Goal: Task Accomplishment & Management: Use online tool/utility

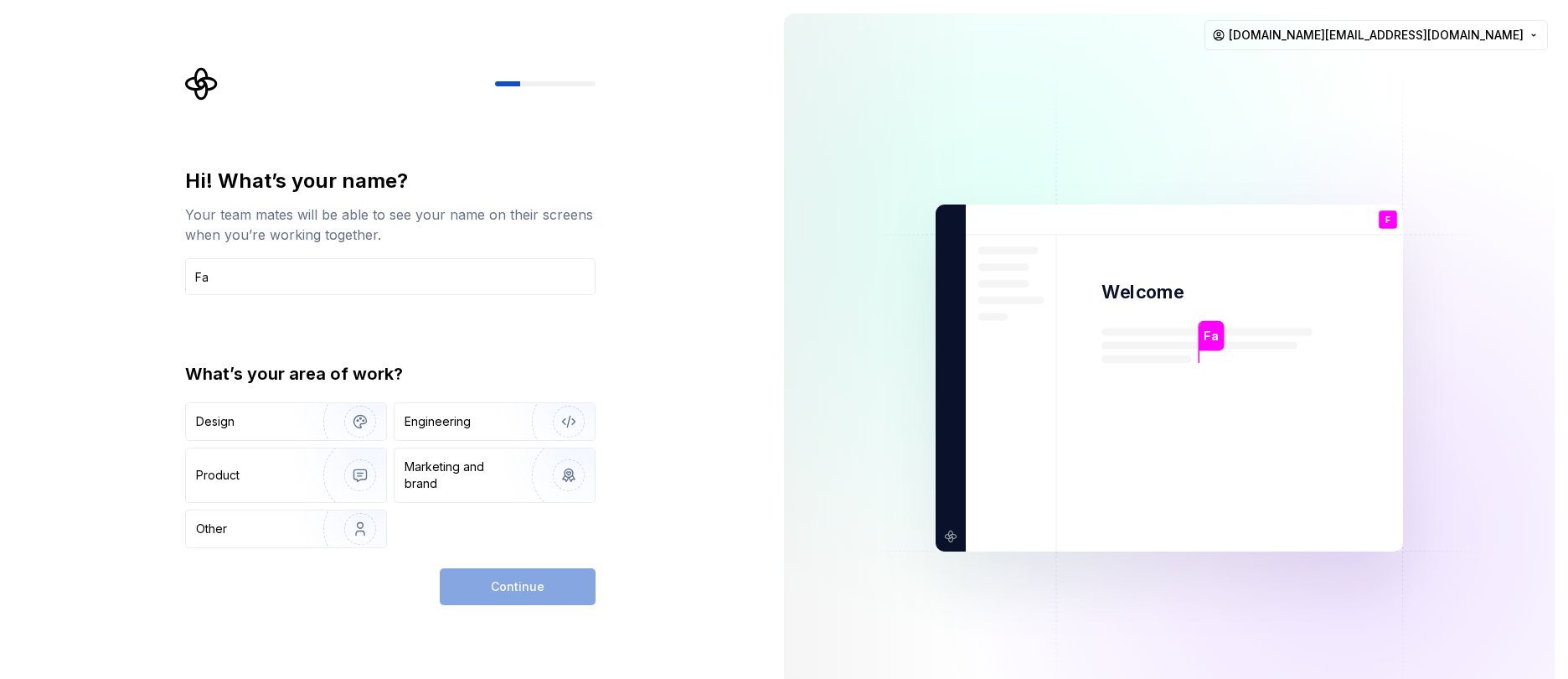
type input "F"
type input "Trend-Nu"
click at [457, 466] on div "Marketing and brand" at bounding box center [461, 475] width 113 height 34
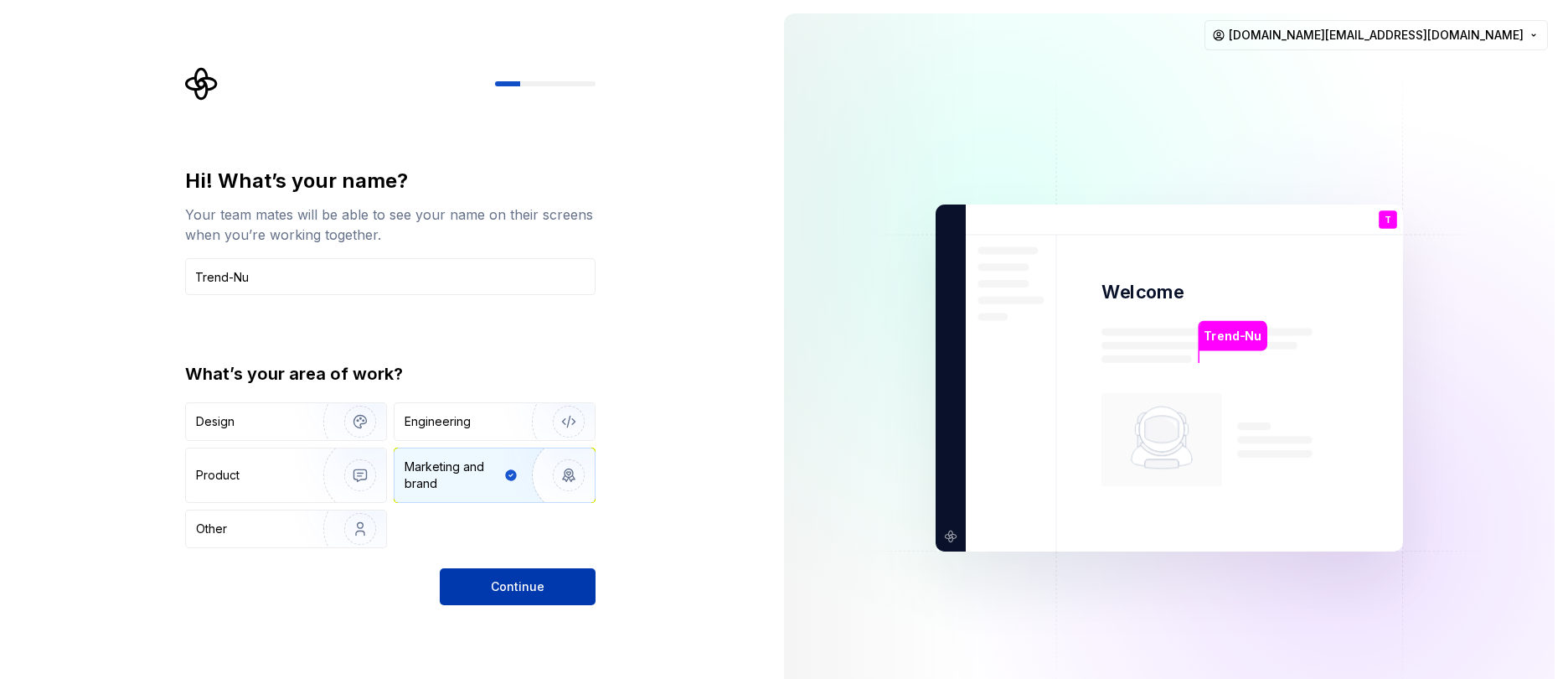
click at [550, 597] on button "Continue" at bounding box center [517, 586] width 156 height 37
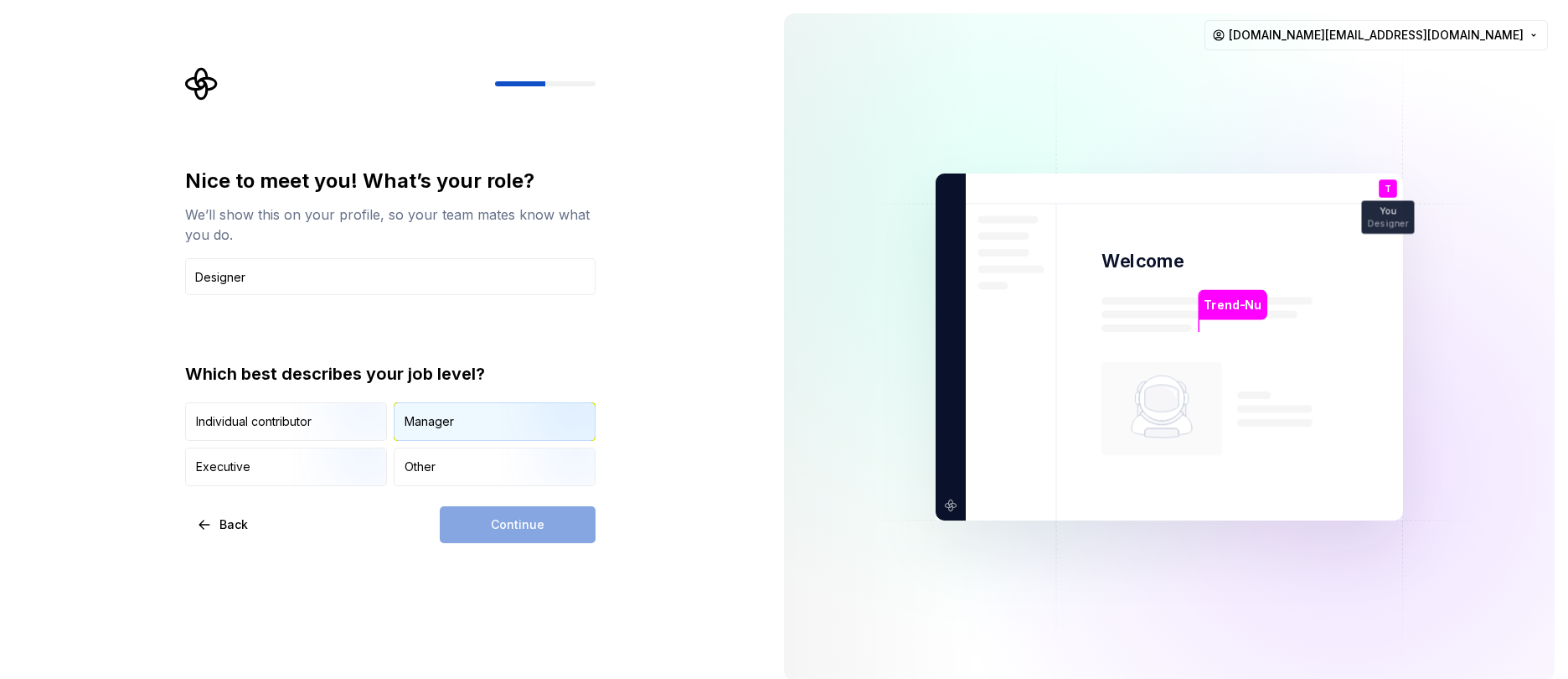
type input "Designer"
click at [500, 425] on div "Manager" at bounding box center [494, 421] width 200 height 37
click at [512, 530] on span "Continue" at bounding box center [518, 524] width 54 height 17
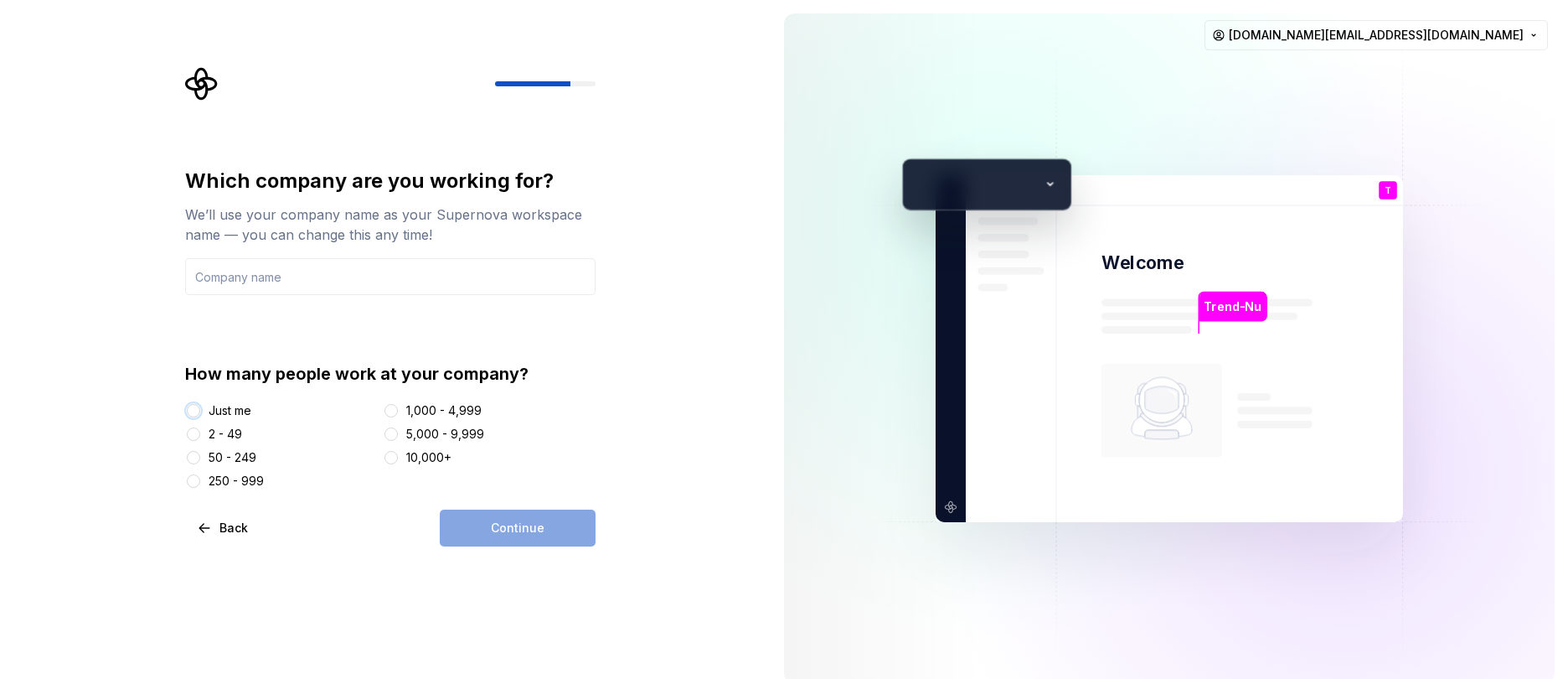
click at [196, 410] on button "Just me" at bounding box center [193, 410] width 13 height 13
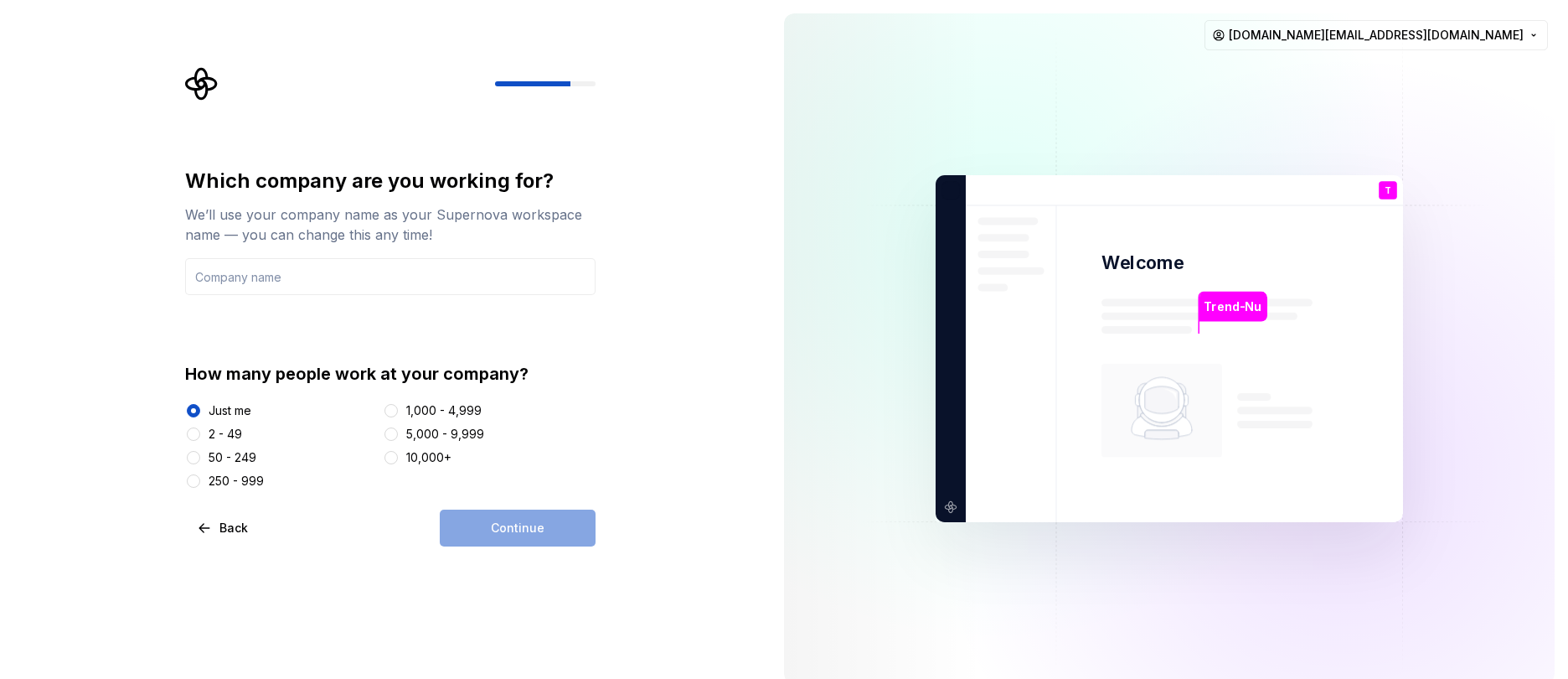
click at [581, 534] on div "Continue" at bounding box center [517, 527] width 156 height 37
click at [369, 289] on input "text" at bounding box center [389, 276] width 410 height 37
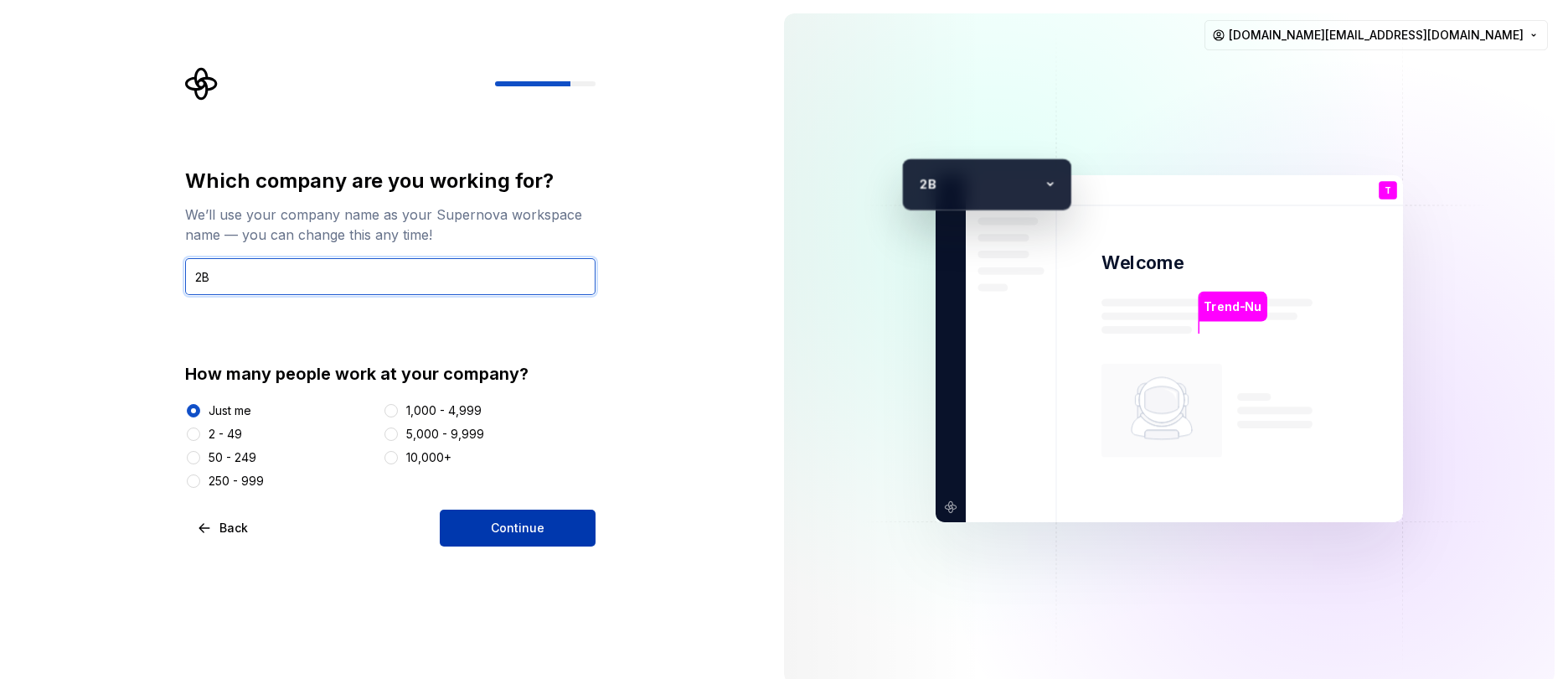
type input "2"
type input "TrendNu"
click at [497, 524] on span "Continue" at bounding box center [518, 528] width 54 height 17
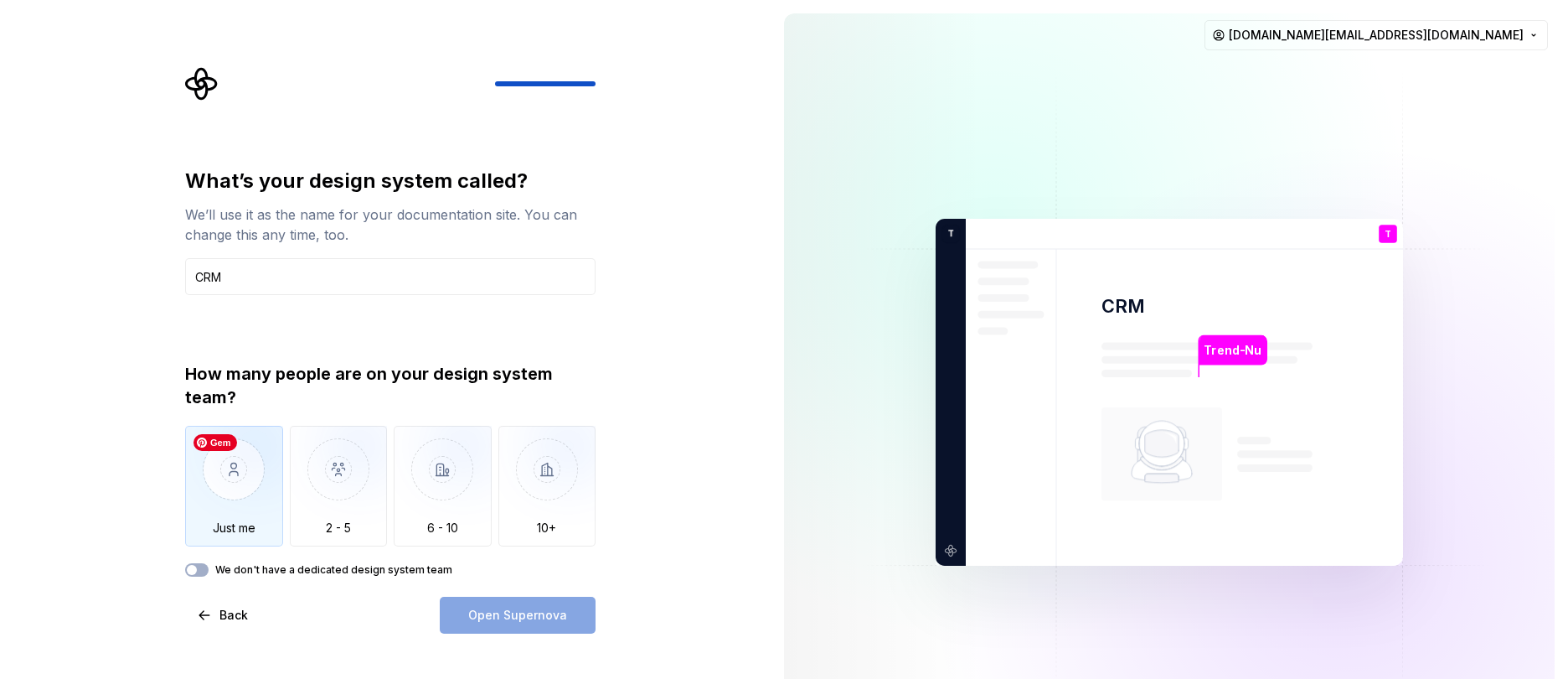
type input "CRM"
click at [214, 470] on img "button" at bounding box center [234, 481] width 98 height 112
click at [232, 557] on div "How many people are on your design system team? Just me 2 - 5 6 - 10 10+ We don…" at bounding box center [389, 469] width 410 height 214
click at [238, 566] on label "We don't have a dedicated design system team" at bounding box center [333, 570] width 237 height 13
click at [208, 566] on button "We don't have a dedicated design system team" at bounding box center [196, 570] width 24 height 13
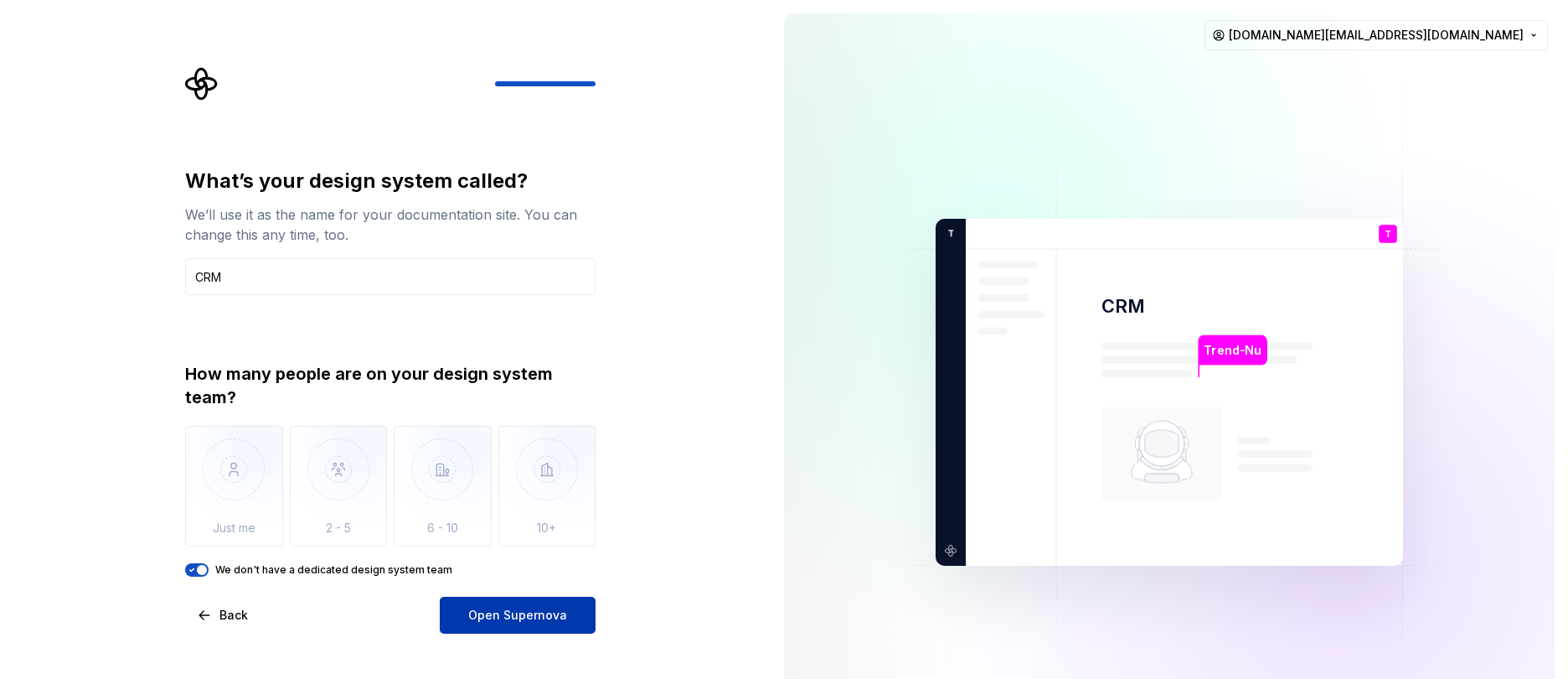
click at [560, 614] on span "Open Supernova" at bounding box center [518, 615] width 99 height 17
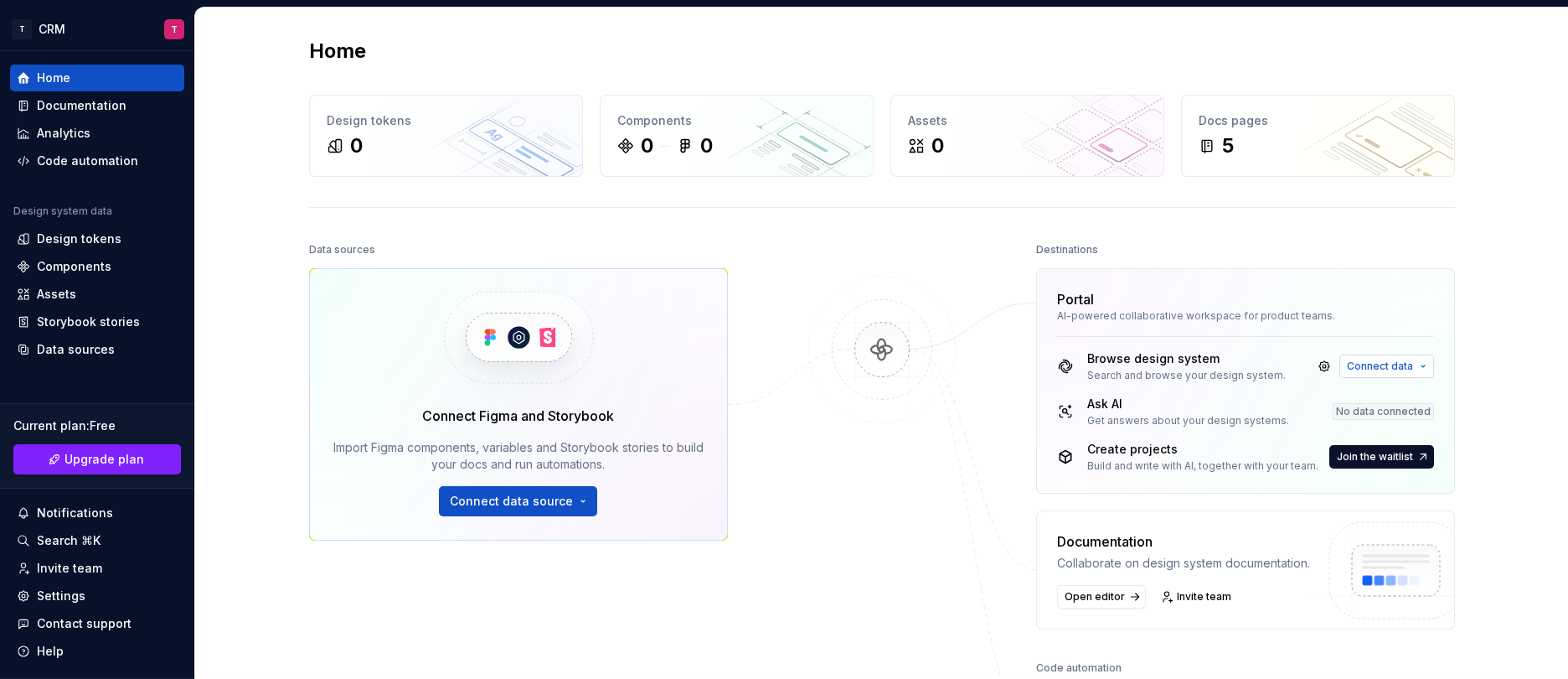
click at [1360, 372] on span "Connect data" at bounding box center [1379, 366] width 66 height 13
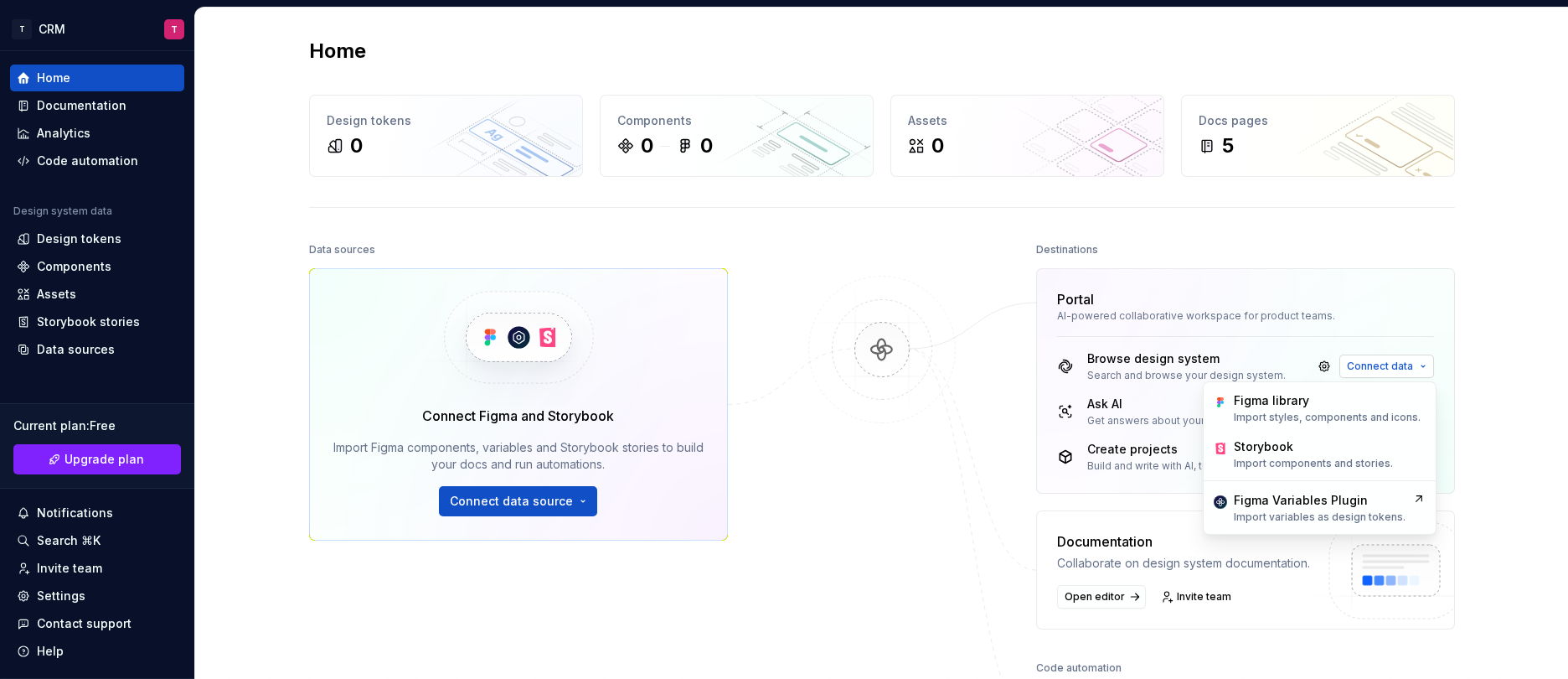
click at [1360, 369] on span "Connect data" at bounding box center [1379, 366] width 66 height 13
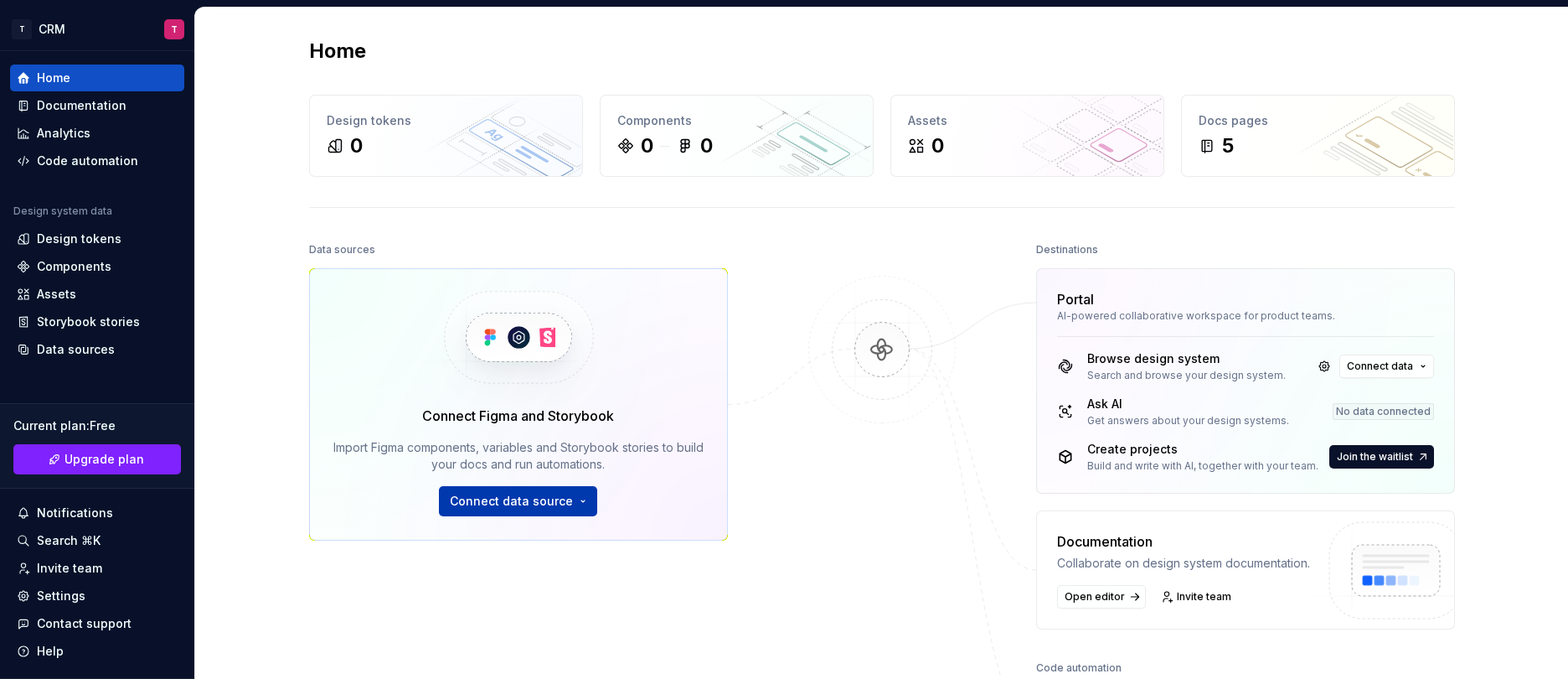
click at [549, 503] on span "Connect data source" at bounding box center [511, 501] width 124 height 17
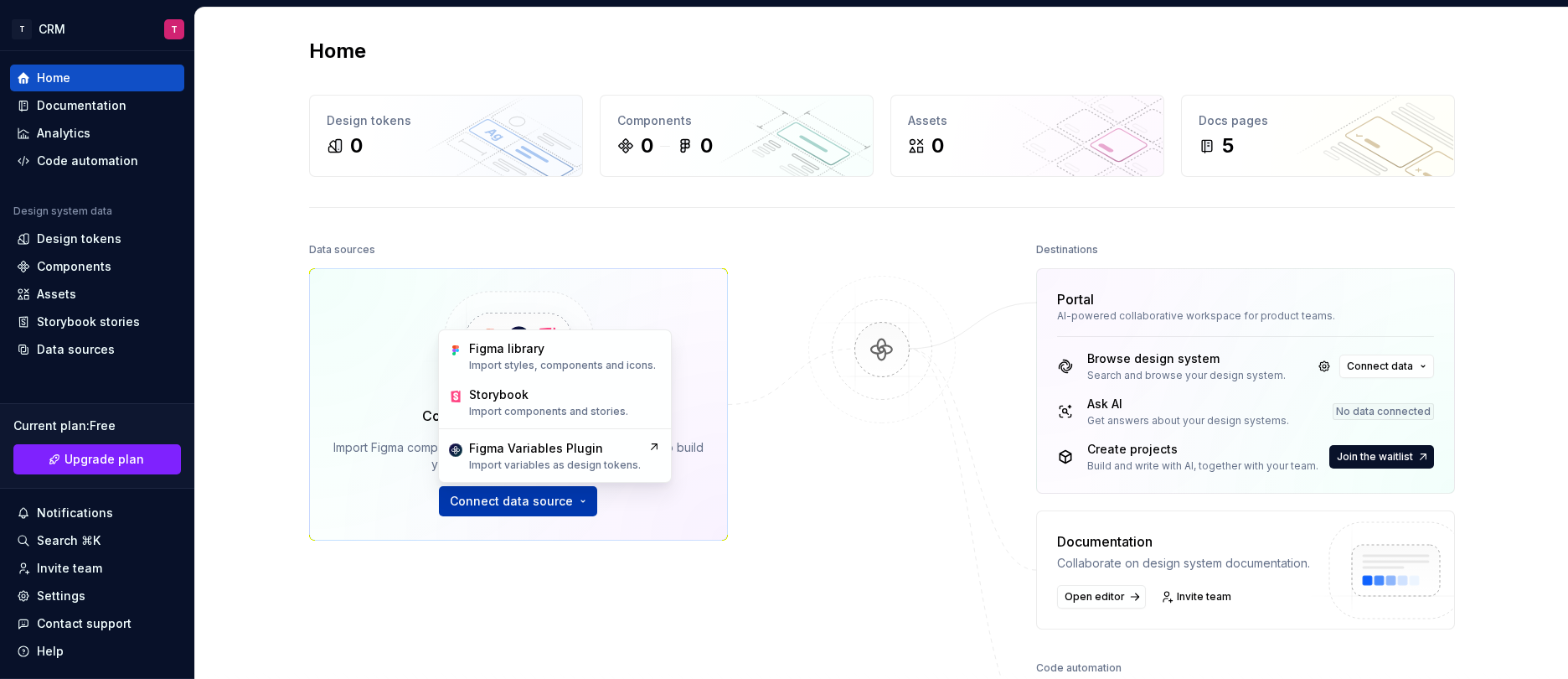
click at [549, 503] on span "Connect data source" at bounding box center [511, 501] width 124 height 17
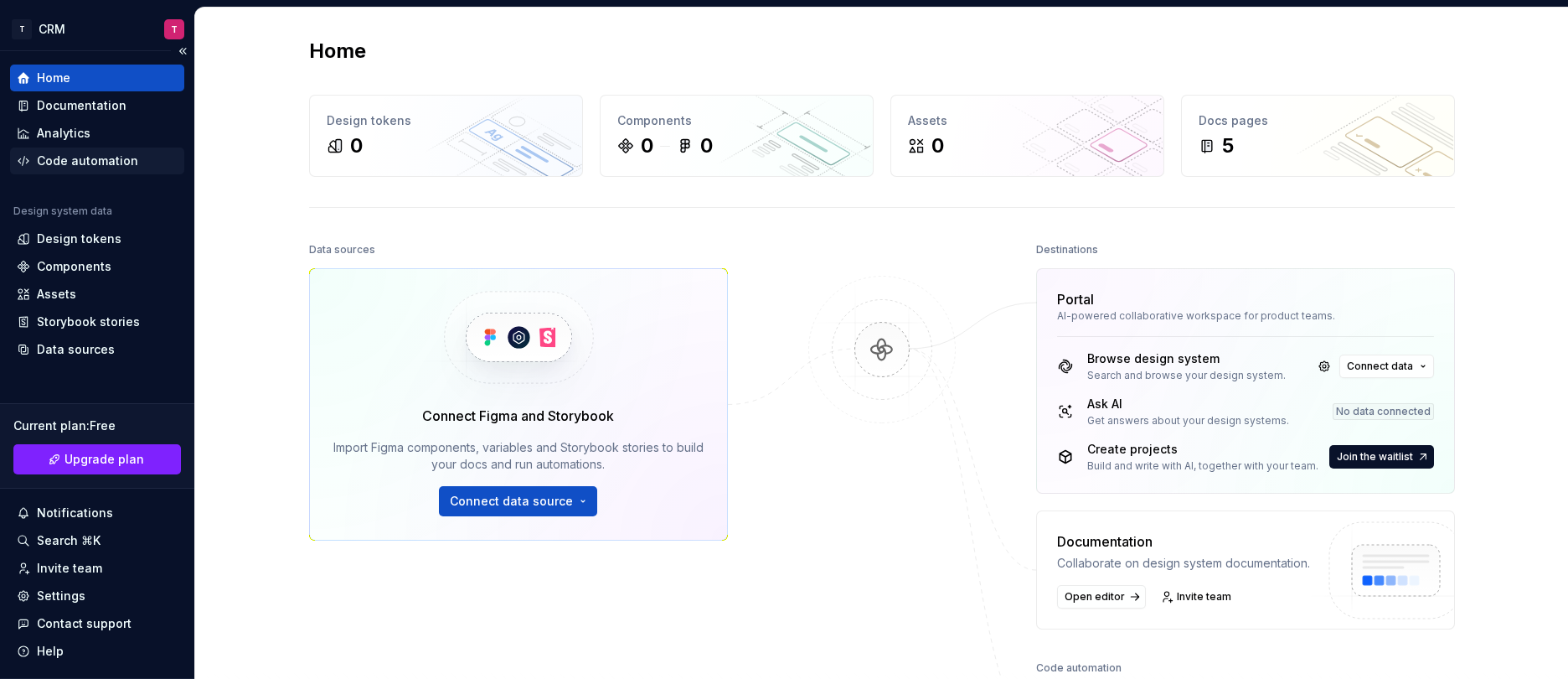
click at [93, 159] on div "Code automation" at bounding box center [87, 161] width 101 height 17
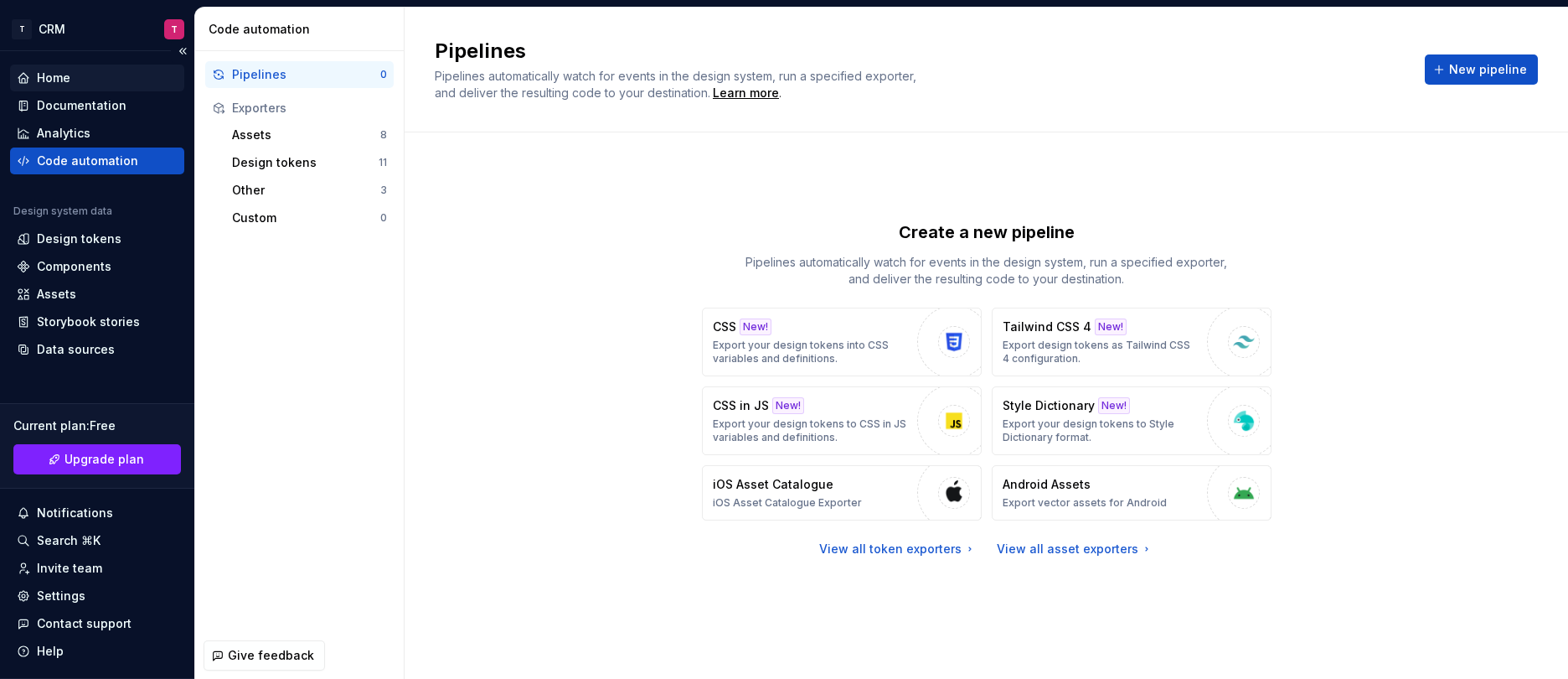
click at [79, 79] on div "Home" at bounding box center [97, 78] width 161 height 17
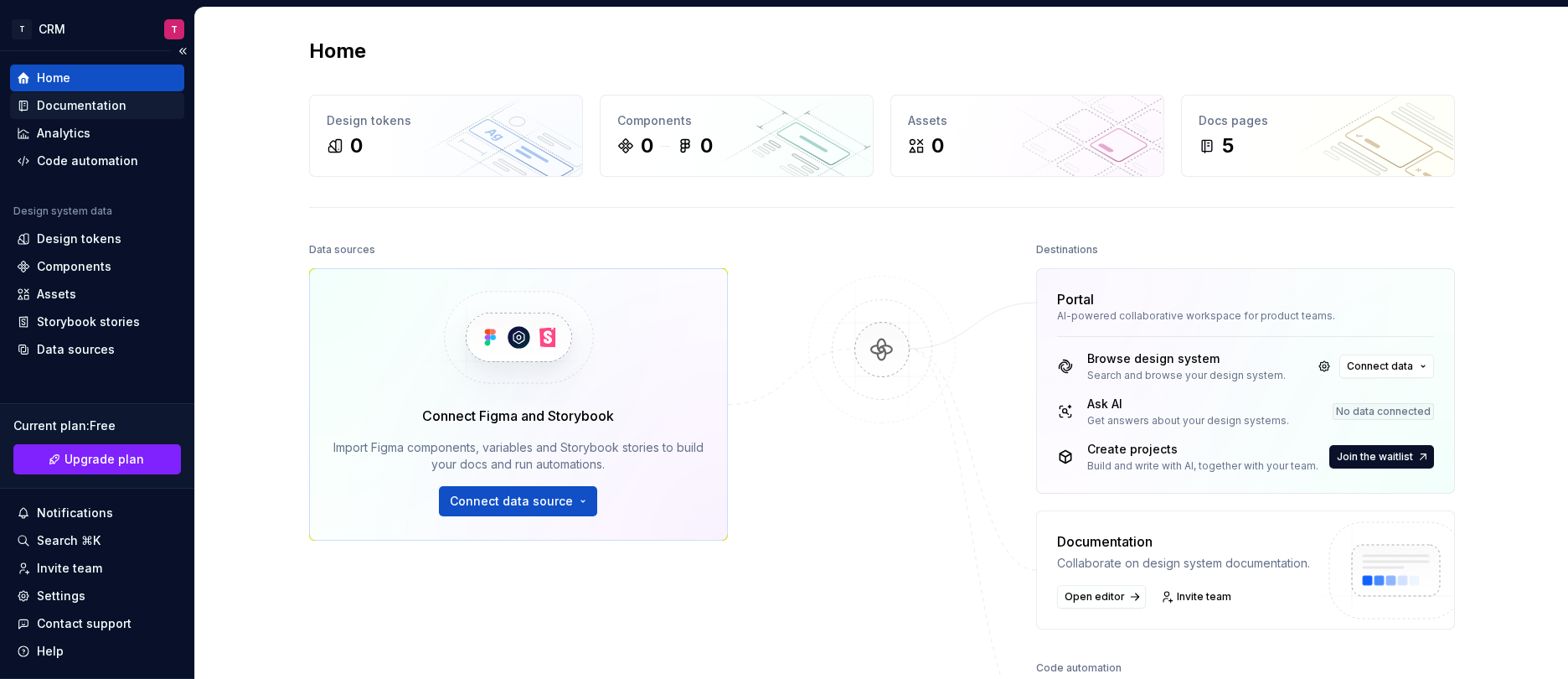
click at [82, 100] on div "Documentation" at bounding box center [81, 106] width 90 height 17
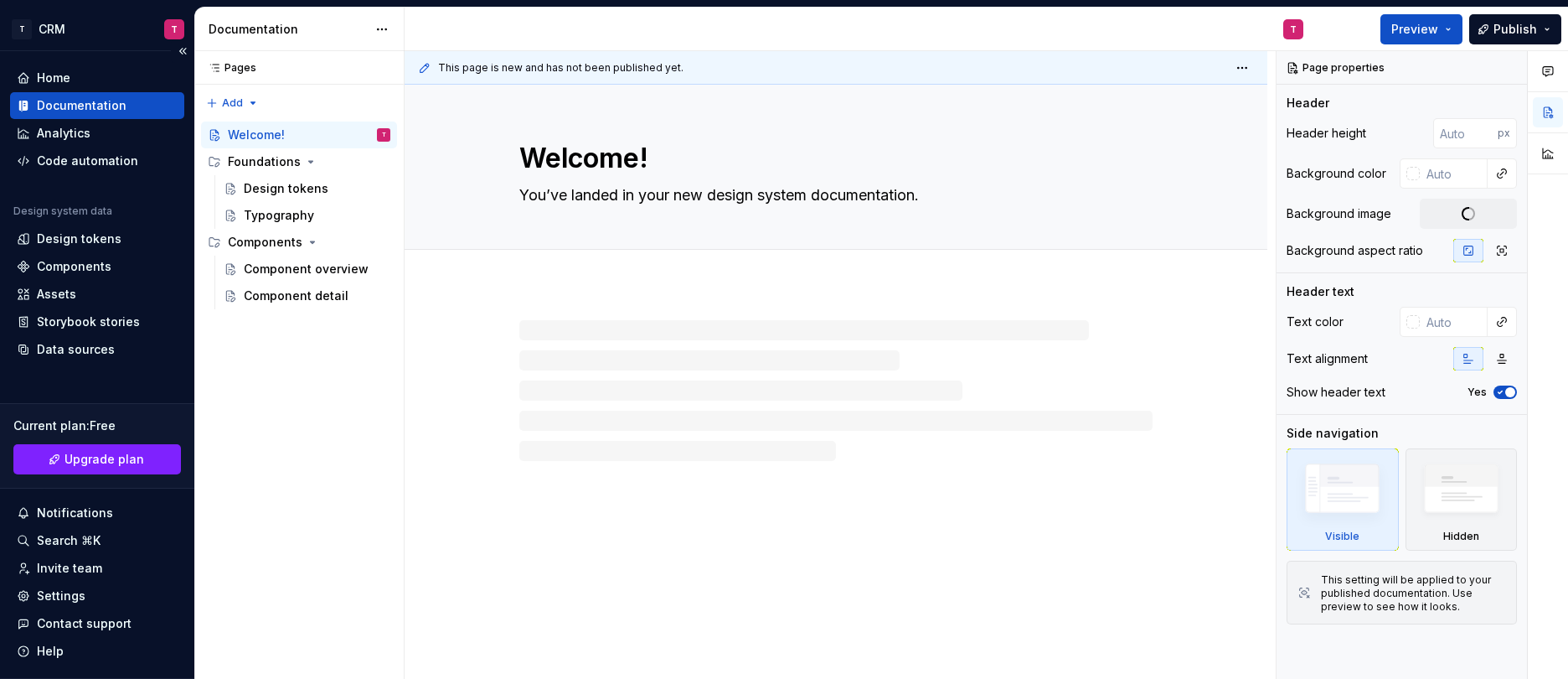
type textarea "*"
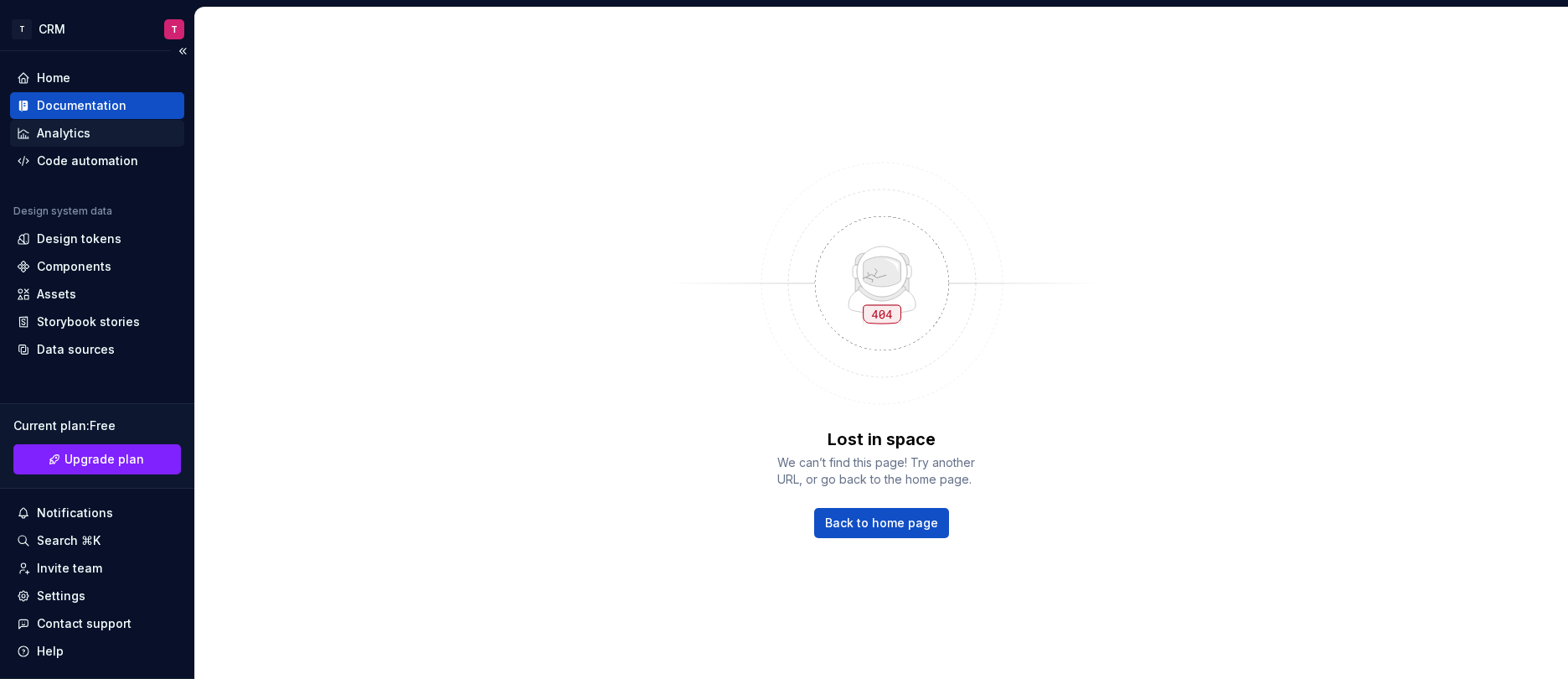
click at [74, 122] on div "Analytics" at bounding box center [97, 133] width 174 height 26
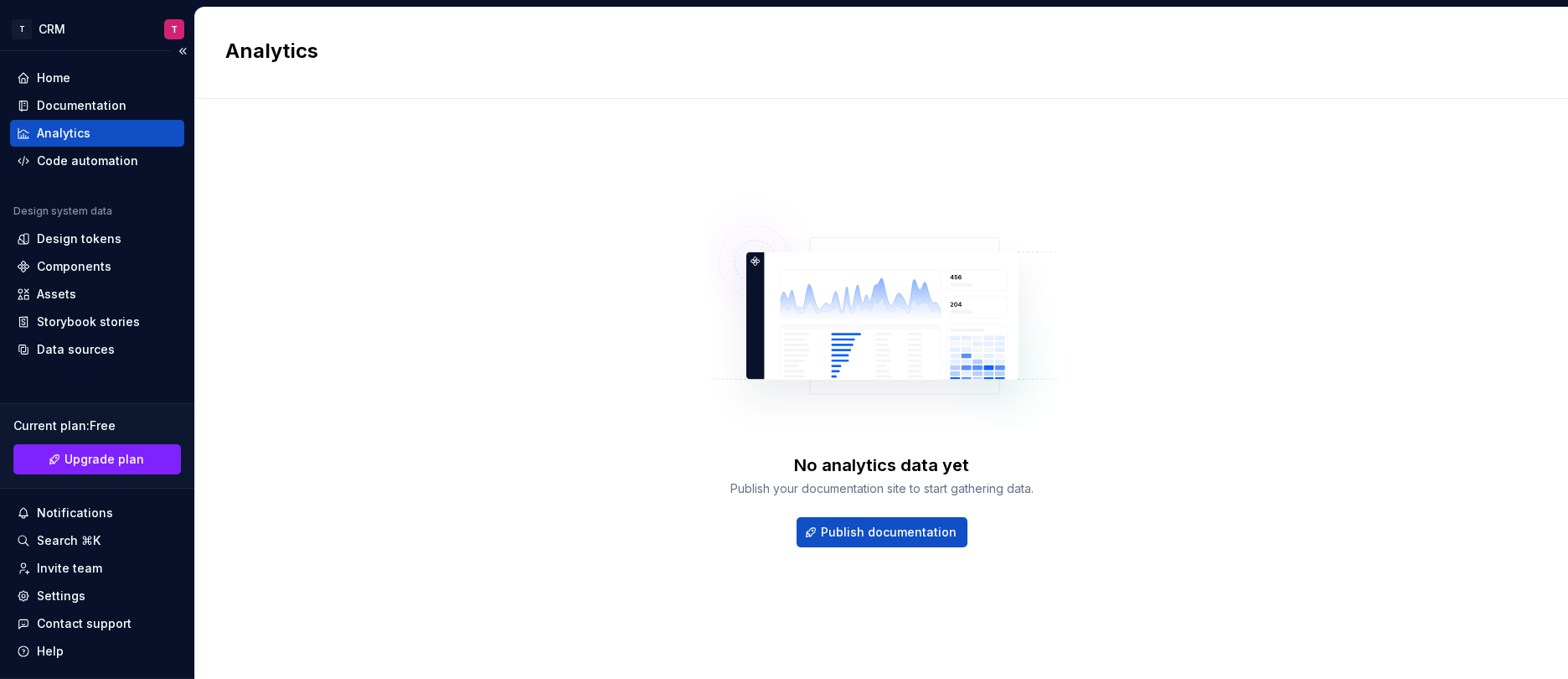
click at [72, 129] on div "Analytics" at bounding box center [63, 133] width 54 height 17
click at [80, 170] on div "Code automation" at bounding box center [97, 160] width 174 height 26
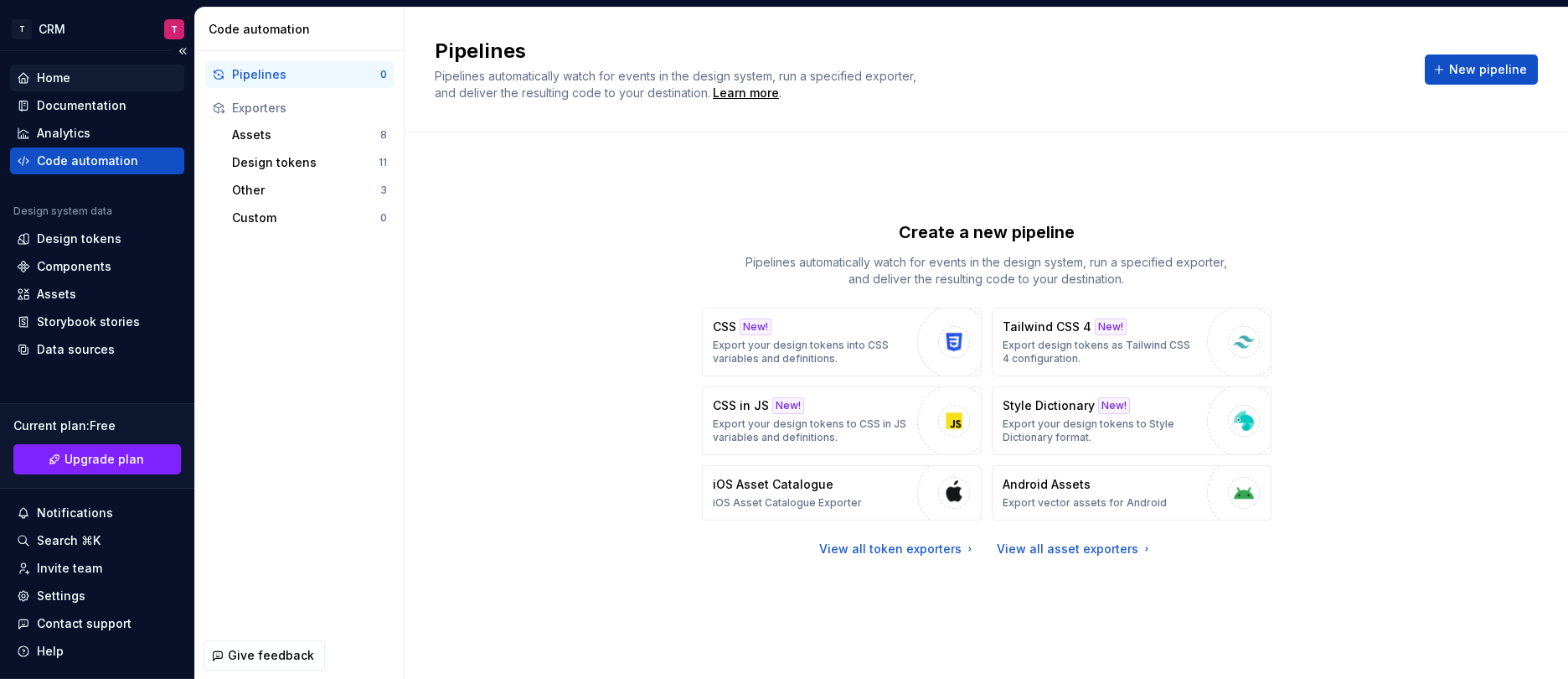
click at [93, 74] on div "Home" at bounding box center [97, 78] width 161 height 17
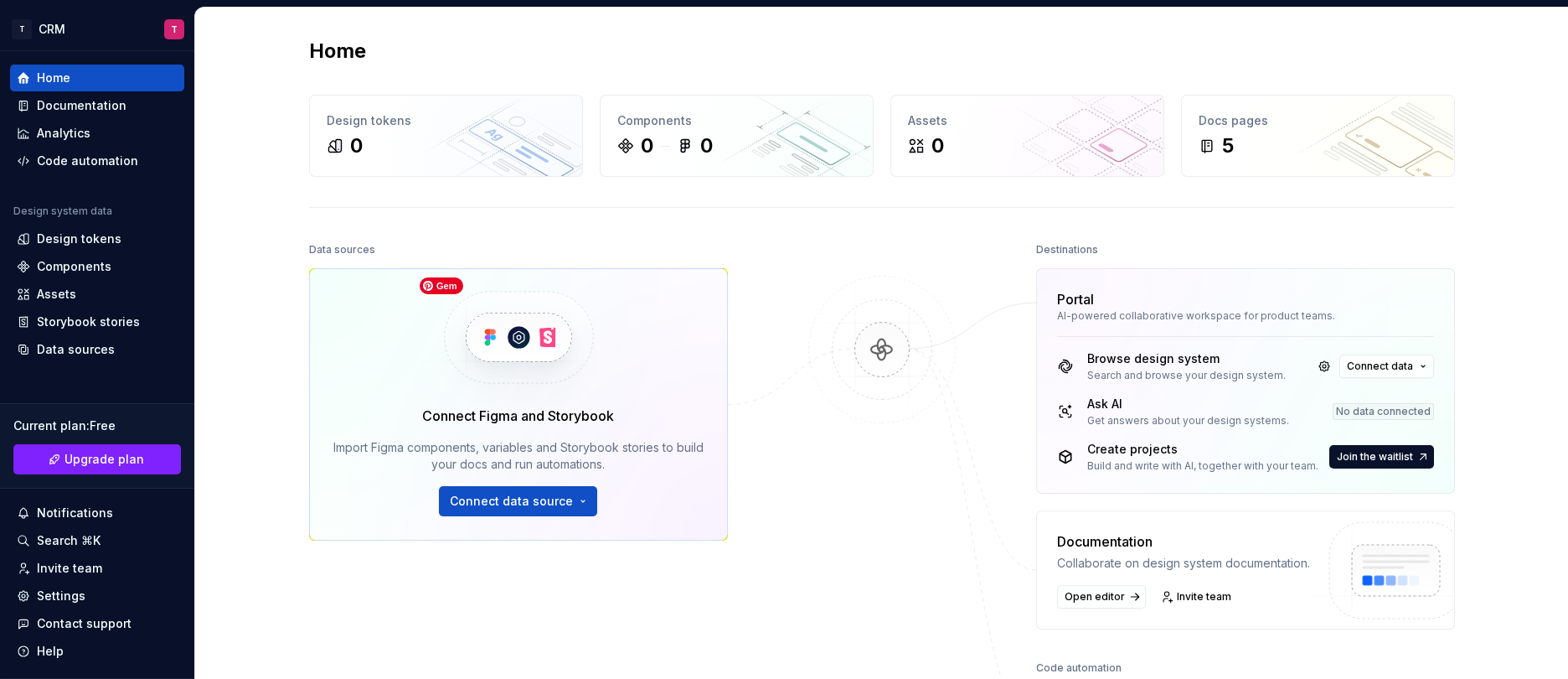
click at [577, 363] on img at bounding box center [519, 337] width 206 height 137
click at [569, 510] on button "Connect data source" at bounding box center [519, 501] width 158 height 30
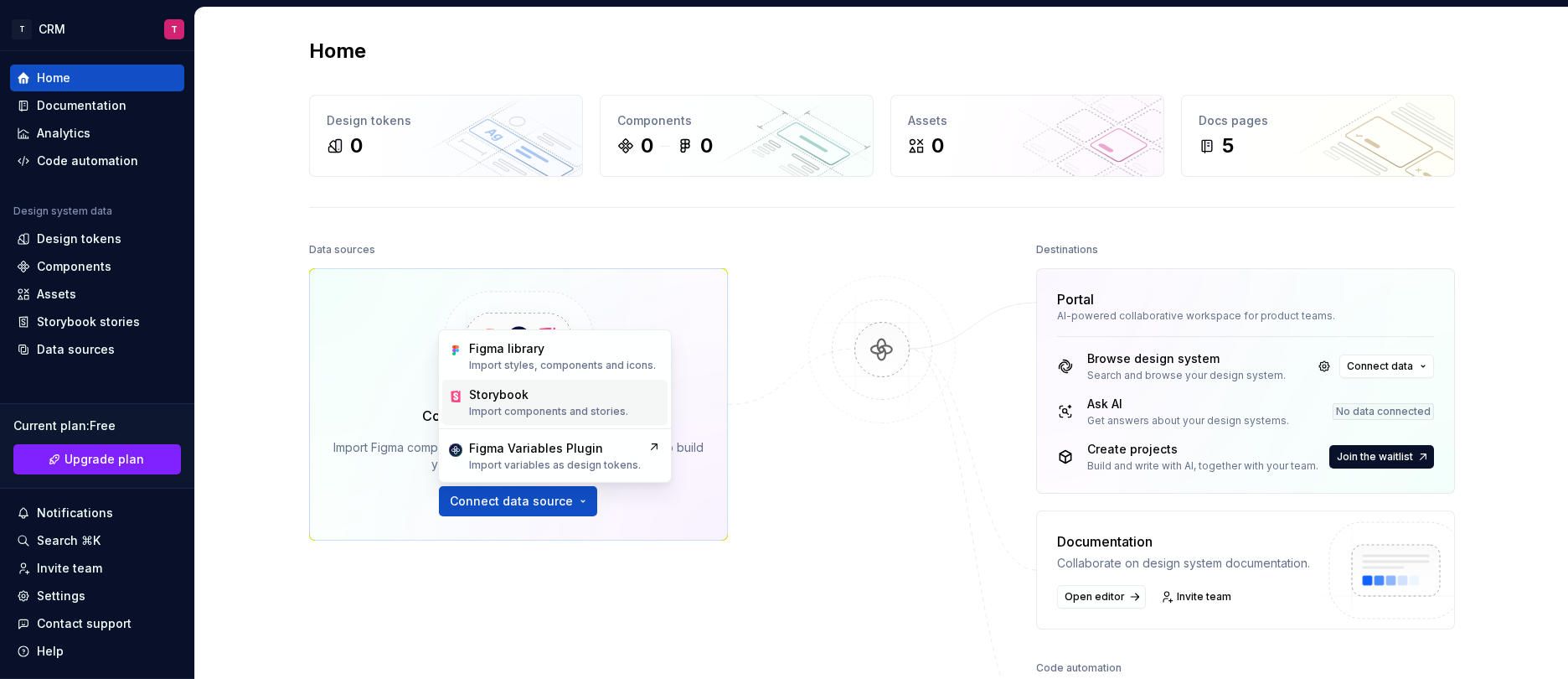
click at [552, 400] on div "Storybook" at bounding box center [548, 395] width 159 height 17
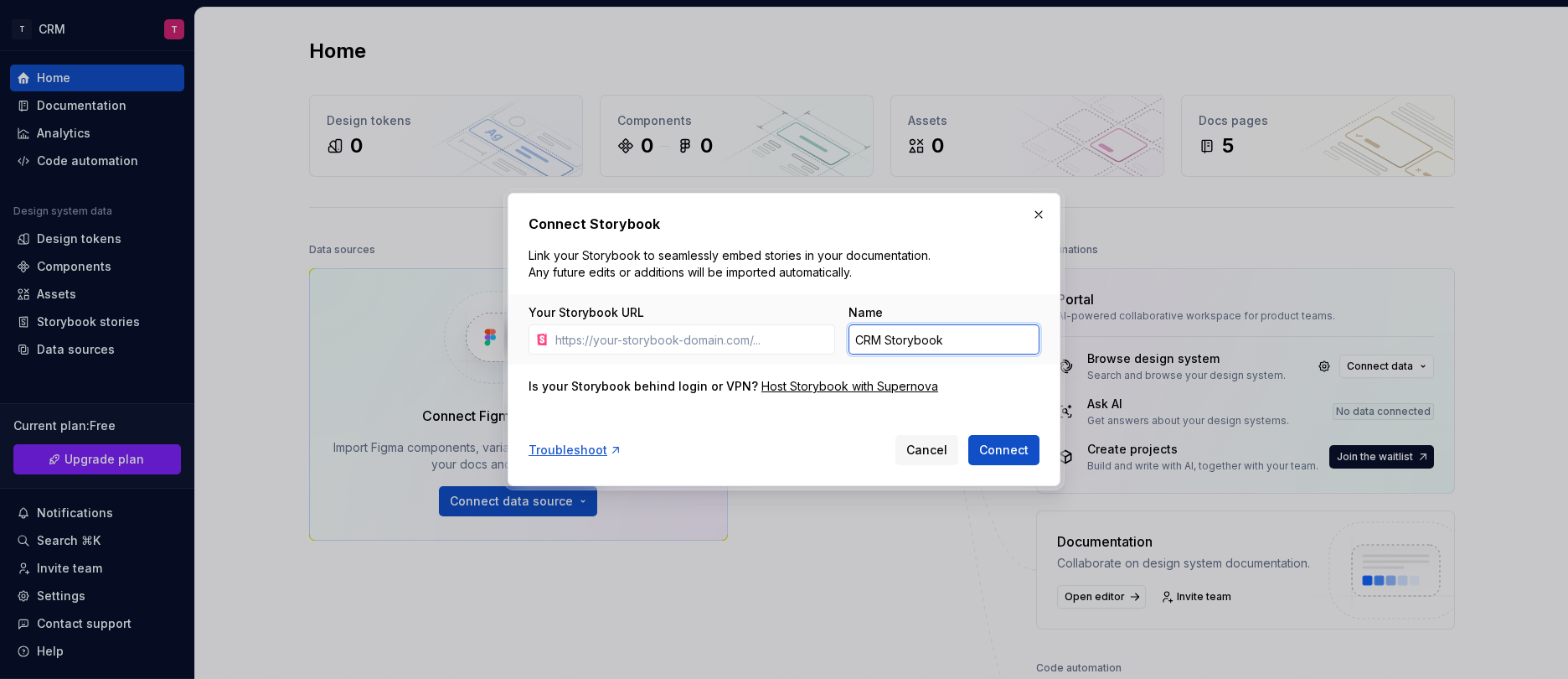
click at [957, 342] on input "CRM Storybook" at bounding box center [944, 340] width 191 height 30
click at [927, 448] on span "Cancel" at bounding box center [927, 450] width 41 height 17
